Goal: Task Accomplishment & Management: Manage account settings

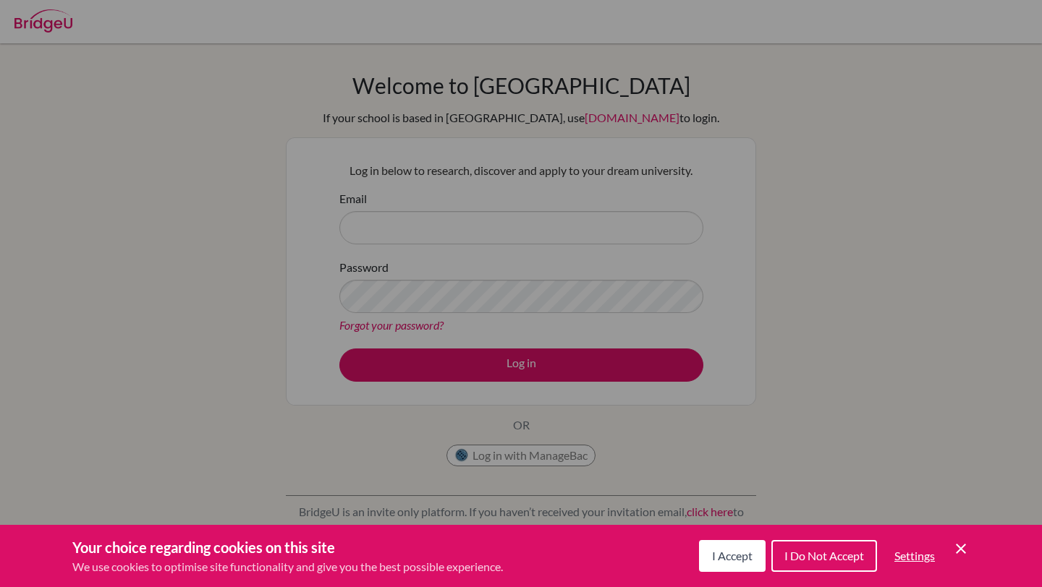
click at [958, 545] on icon "Save and close" at bounding box center [961, 549] width 10 height 10
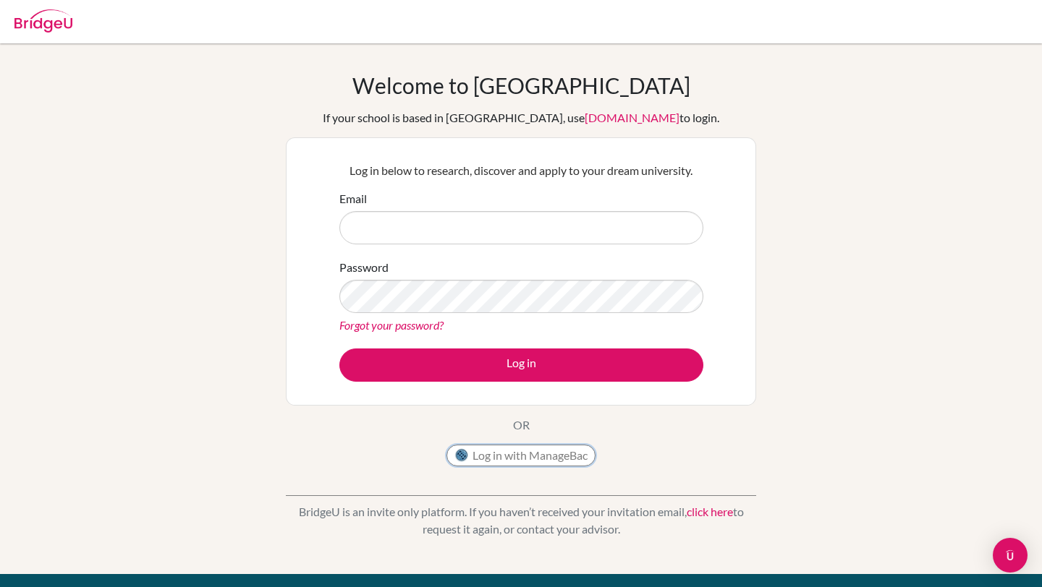
click at [513, 450] on button "Log in with ManageBac" at bounding box center [520, 456] width 149 height 22
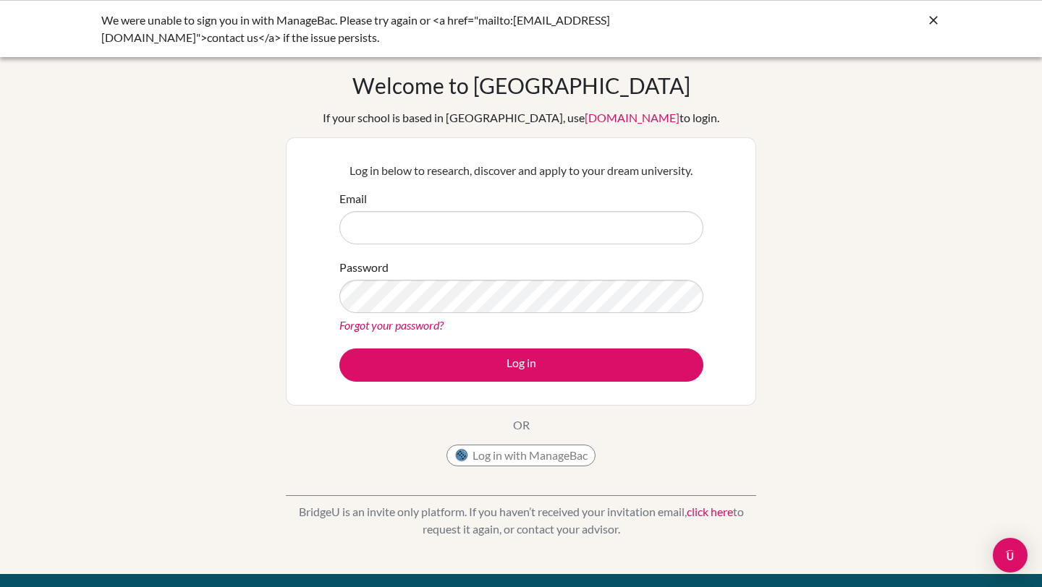
type input "w"
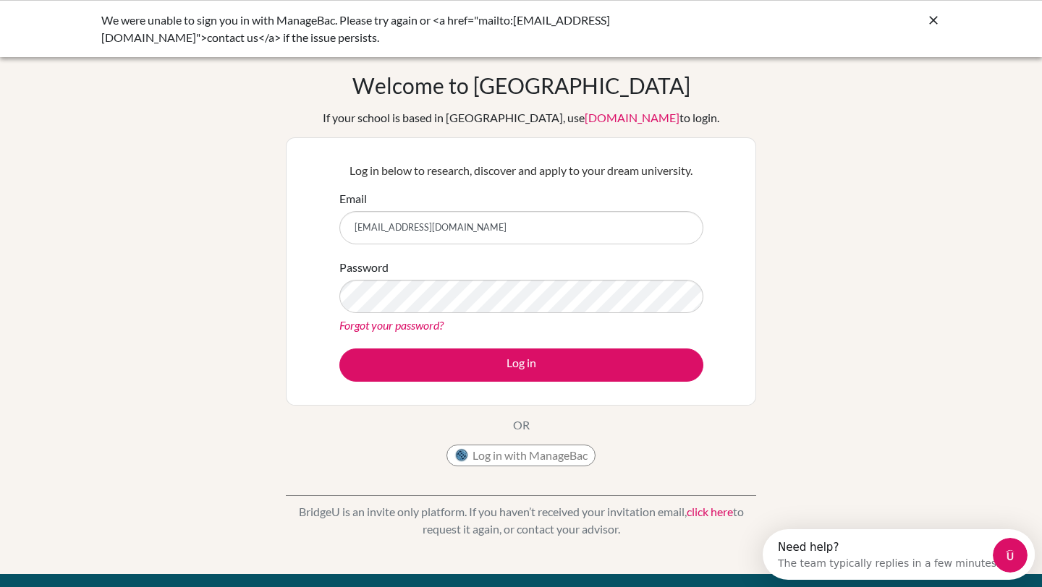
type input "[EMAIL_ADDRESS][DOMAIN_NAME]"
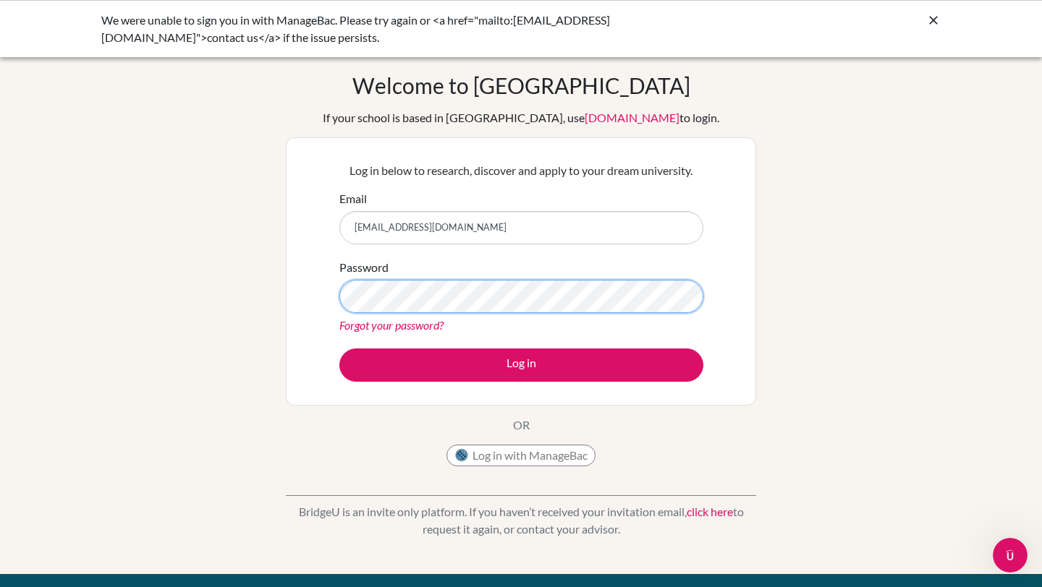
click at [339, 349] on button "Log in" at bounding box center [521, 365] width 364 height 33
